Goal: Subscribe to service/newsletter

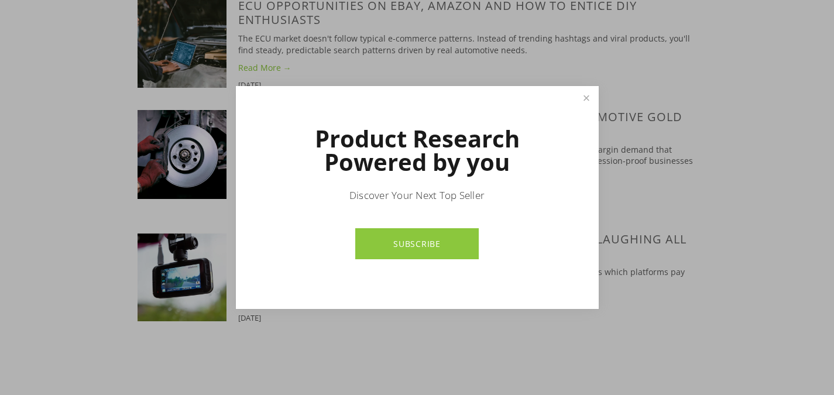
scroll to position [694, 0]
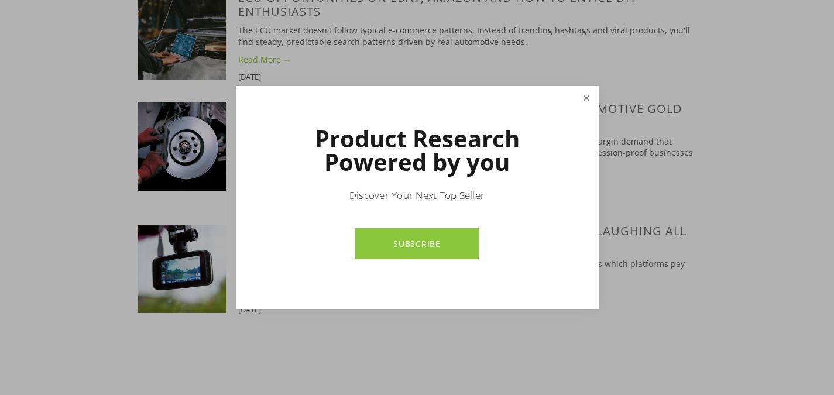
click at [590, 95] on link "Close" at bounding box center [586, 98] width 20 height 20
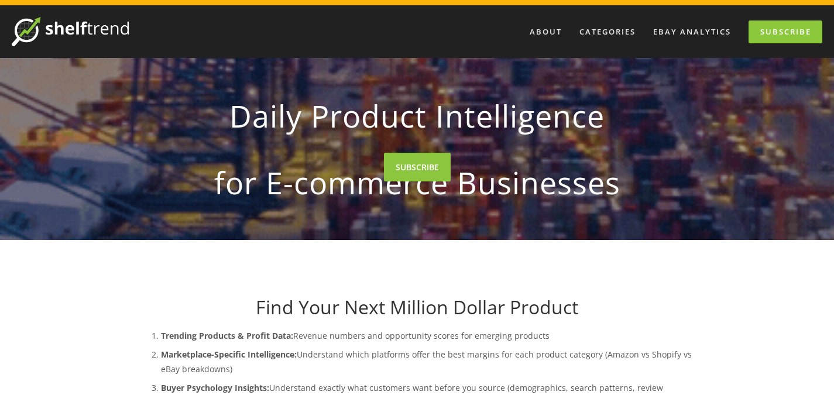
scroll to position [0, 0]
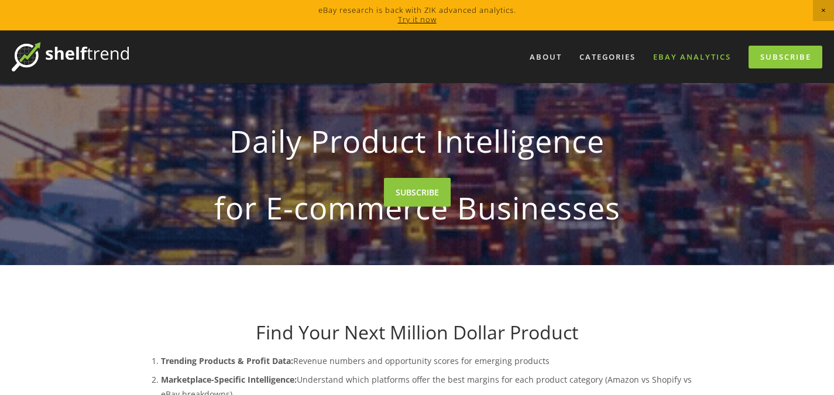
click at [700, 53] on link "eBay Analytics" at bounding box center [691, 56] width 93 height 19
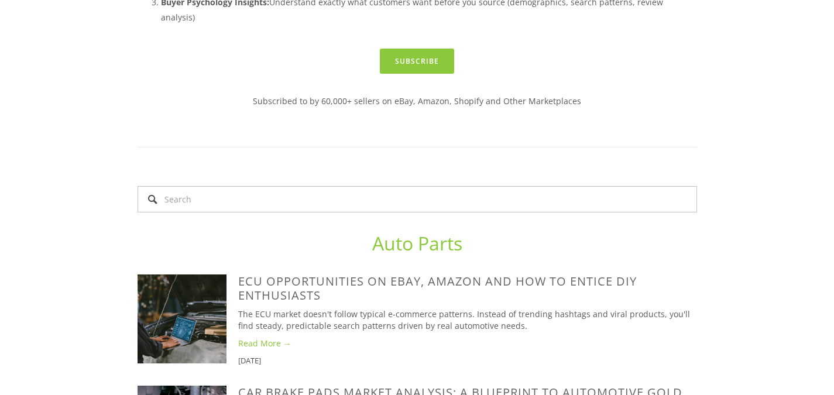
scroll to position [419, 0]
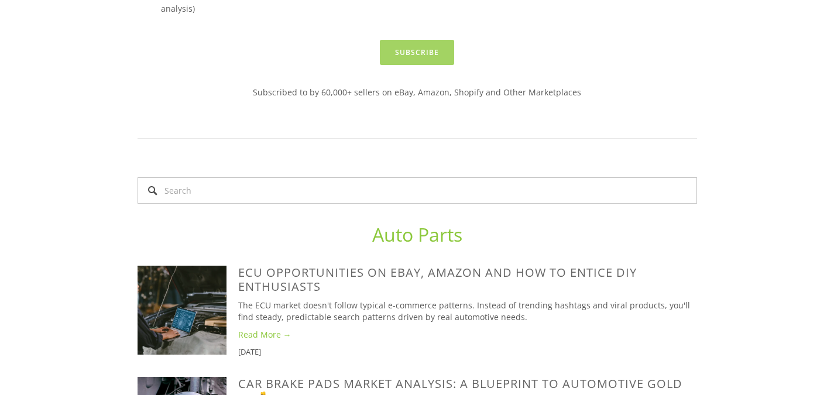
click at [433, 65] on link "Subscribe" at bounding box center [417, 52] width 74 height 25
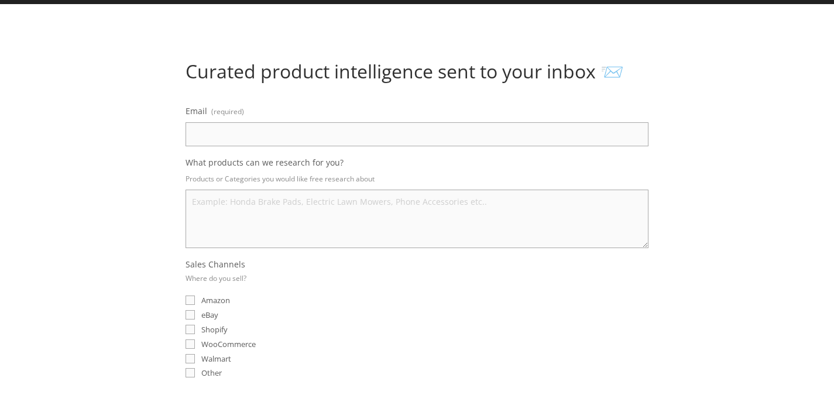
scroll to position [76, 0]
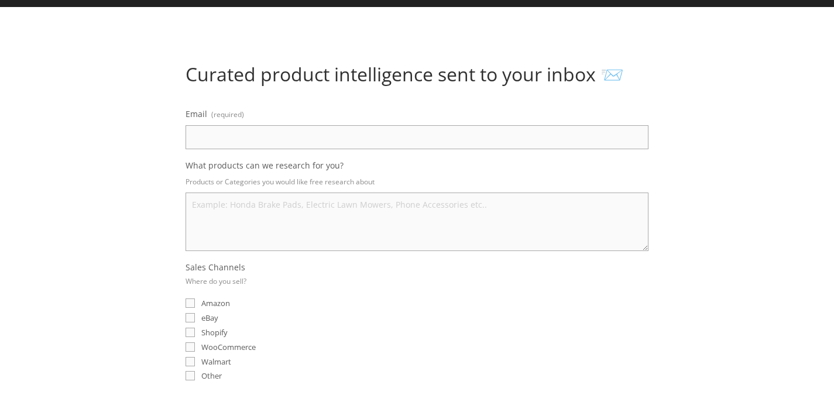
click at [377, 137] on input "Email (required)" at bounding box center [416, 137] width 463 height 24
type input "ZAINEXHB@GMAIL.COM"
click at [340, 214] on textarea "What products can we research for you?" at bounding box center [416, 221] width 463 height 59
type textarea "M"
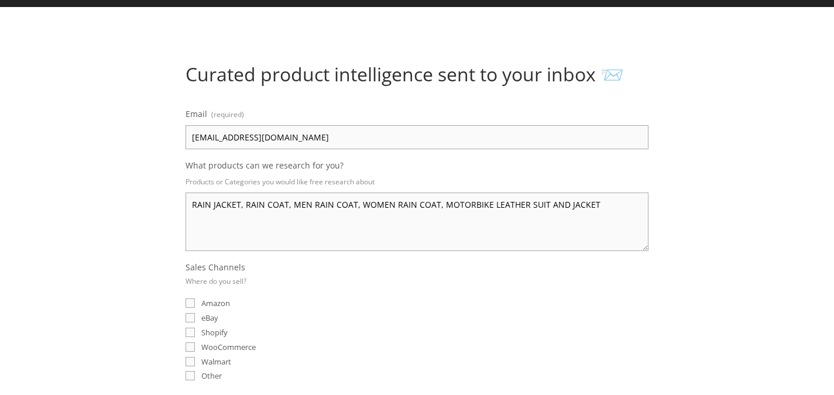
type textarea "RAIN JACKET, RAIN COAT, MEN RAIN COAT, WOMEN RAIN COAT, MOTORBIKE LEATHER SUIT …"
click at [195, 302] on label "Amazon" at bounding box center [207, 303] width 44 height 11
click at [195, 302] on input "Amazon" at bounding box center [189, 302] width 9 height 9
checkbox input "true"
click at [193, 314] on input "eBay" at bounding box center [189, 317] width 9 height 9
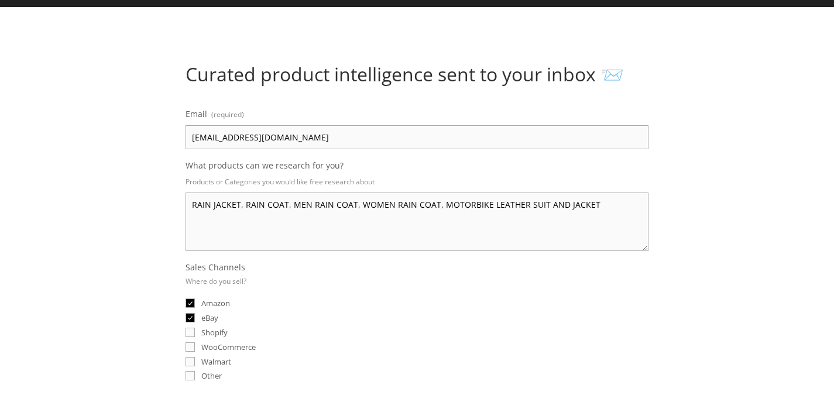
checkbox input "true"
click at [190, 335] on input "Shopify" at bounding box center [189, 332] width 9 height 9
checkbox input "true"
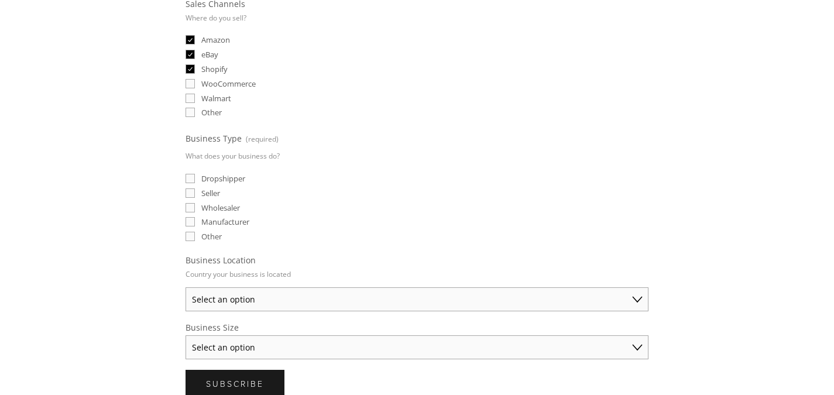
scroll to position [342, 0]
click at [197, 172] on label "Dropshipper" at bounding box center [215, 176] width 60 height 11
click at [195, 172] on input "Dropshipper" at bounding box center [189, 175] width 9 height 9
checkbox input "true"
click at [195, 186] on label "Seller" at bounding box center [202, 190] width 35 height 11
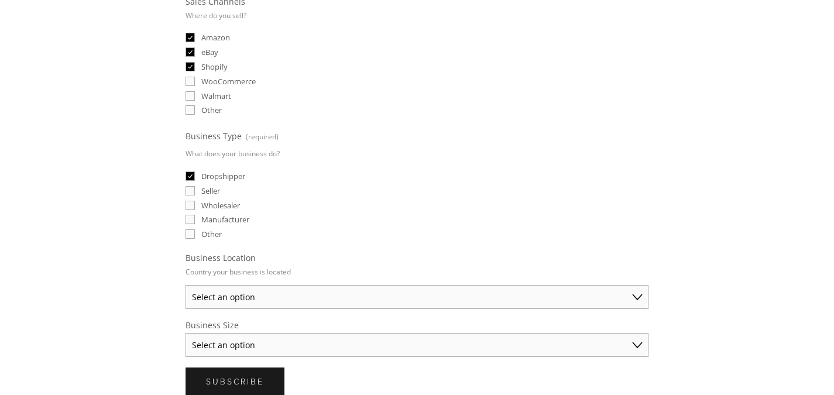
click at [195, 186] on input "Seller" at bounding box center [189, 190] width 9 height 9
checkbox input "true"
click at [194, 200] on label "Wholesaler" at bounding box center [212, 205] width 54 height 11
click at [194, 201] on input "Wholesaler" at bounding box center [189, 205] width 9 height 9
checkbox input "true"
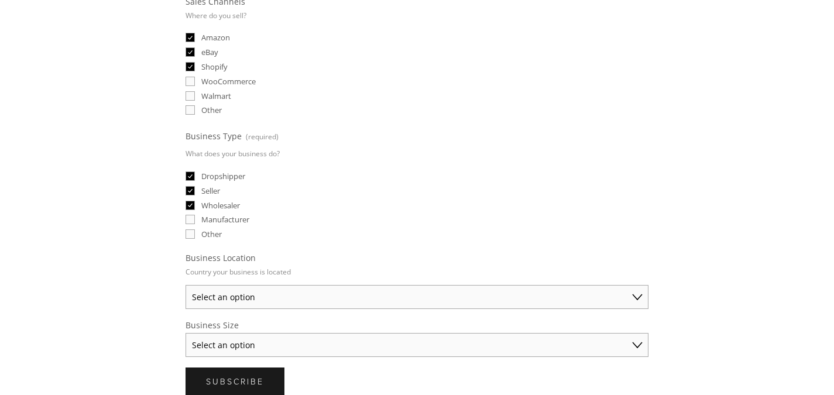
click at [192, 216] on input "Manufacturer" at bounding box center [189, 219] width 9 height 9
checkbox input "true"
click at [252, 293] on select "Select an option Australia United States United Kingdom China Japan Germany Can…" at bounding box center [416, 297] width 463 height 24
select select "United Kingdom"
click at [185, 285] on select "Select an option Australia United States United Kingdom China Japan Germany Can…" at bounding box center [416, 297] width 463 height 24
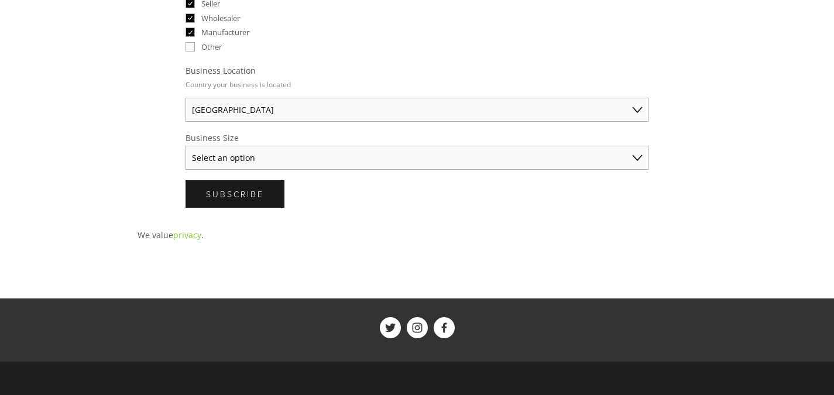
scroll to position [531, 0]
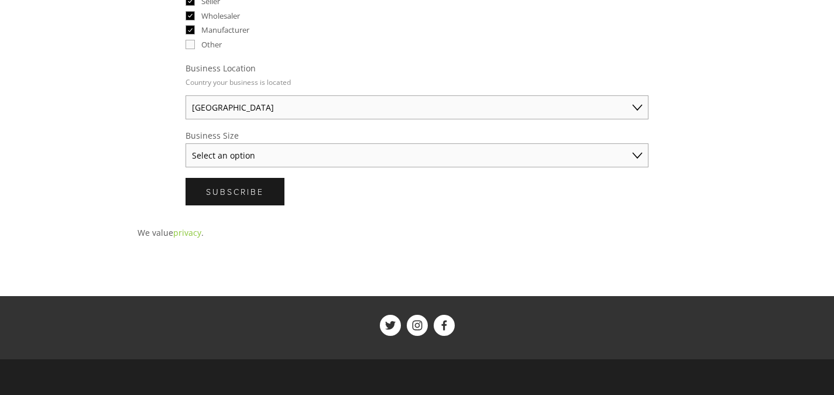
click at [466, 150] on select "Select an option Solo Merchant (under $50K annual sales) Small Business ($50K -…" at bounding box center [416, 155] width 463 height 24
click at [185, 143] on select "Select an option Solo Merchant (under $50K annual sales) Small Business ($50K -…" at bounding box center [416, 155] width 463 height 24
click at [372, 156] on select "Solo Merchant (under $50K annual sales) Small Business ($50K - $250K annual sal…" at bounding box center [416, 155] width 463 height 24
select select "Small Business ($50K - $250K annual sales)"
click at [185, 143] on select "Solo Merchant (under $50K annual sales) Small Business ($50K - $250K annual sal…" at bounding box center [416, 155] width 463 height 24
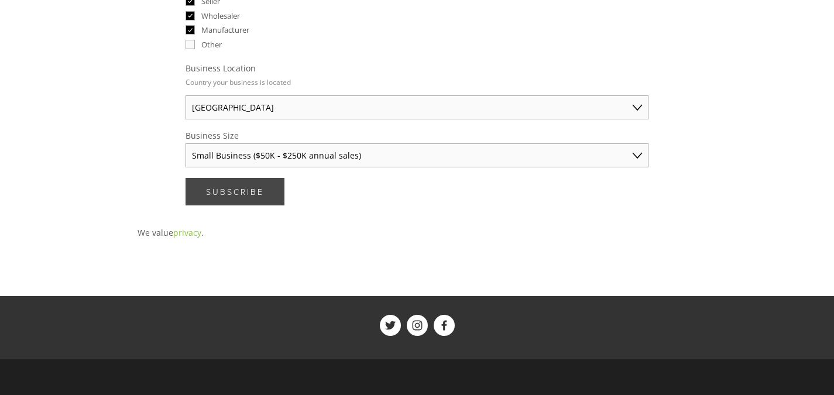
click at [245, 191] on span "Subscribe" at bounding box center [235, 191] width 58 height 11
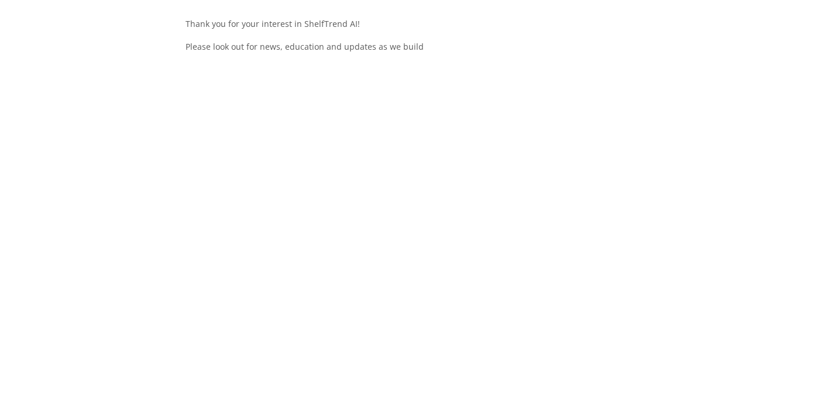
scroll to position [0, 0]
